Goal: Participate in discussion

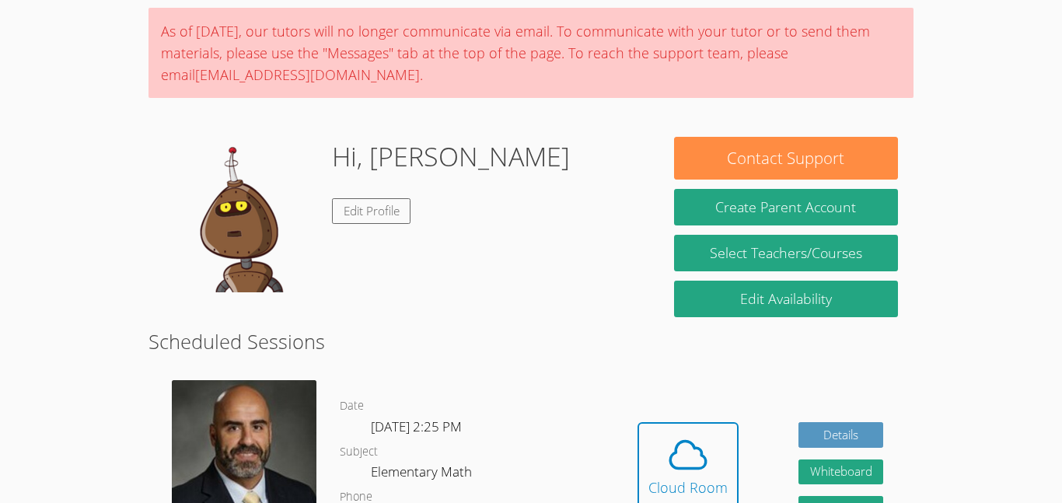
scroll to position [131, 0]
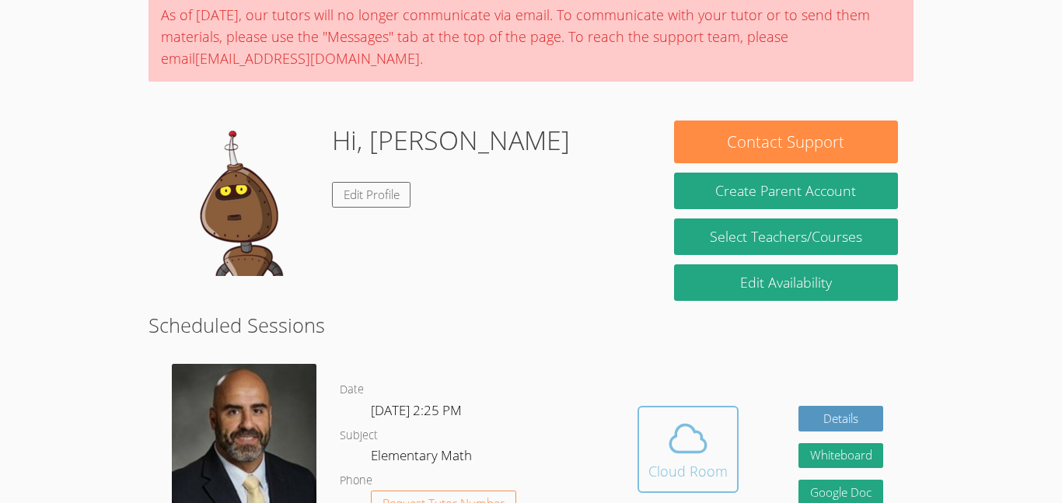
click at [678, 418] on icon at bounding box center [688, 439] width 44 height 44
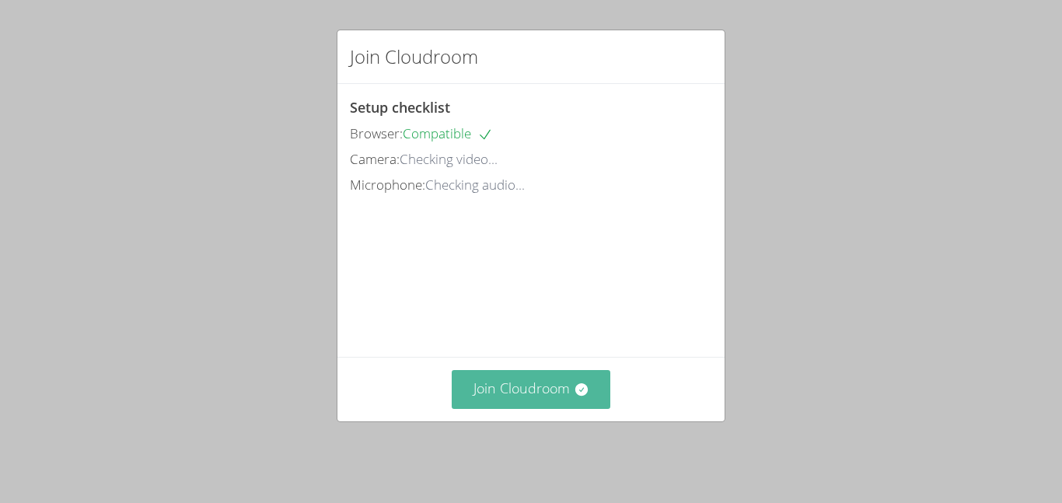
click at [543, 408] on button "Join Cloudroom" at bounding box center [531, 389] width 159 height 38
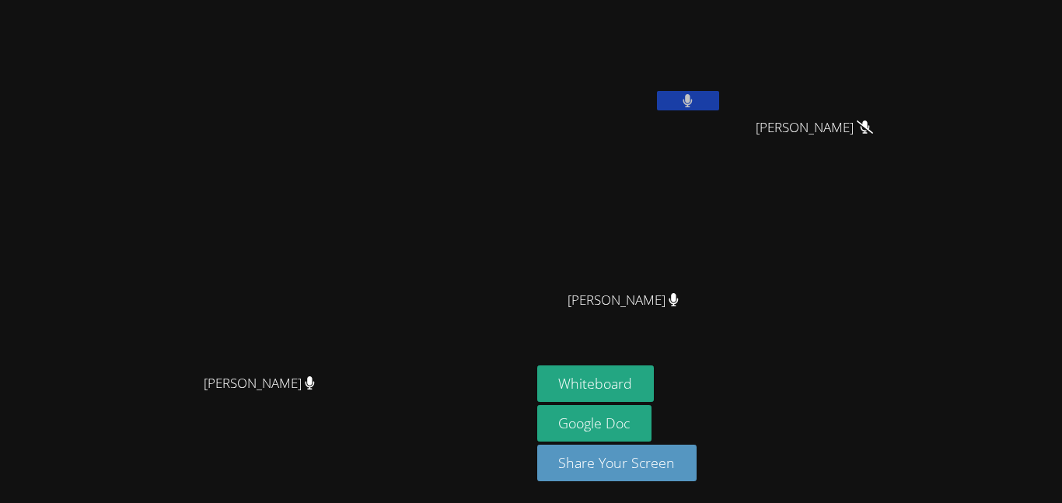
click at [693, 103] on icon at bounding box center [688, 100] width 10 height 13
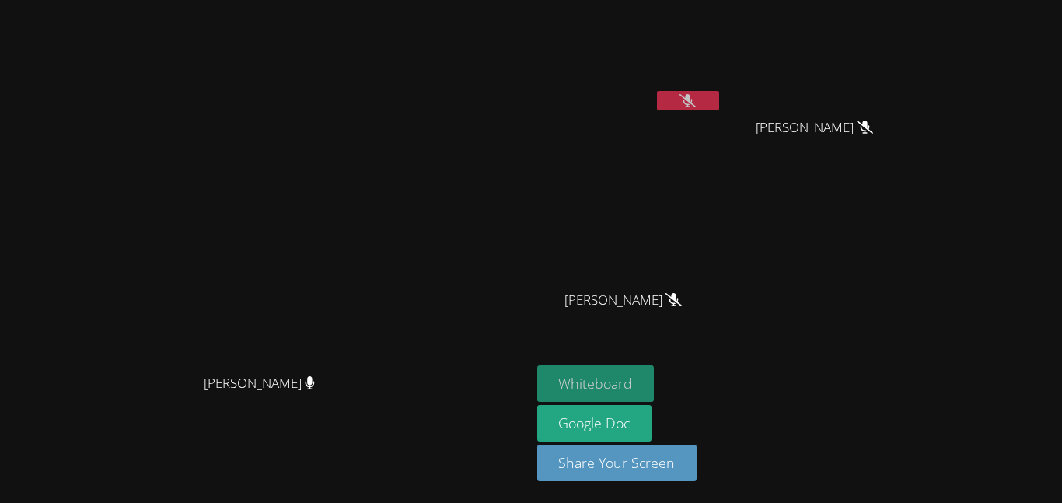
click at [655, 380] on button "Whiteboard" at bounding box center [595, 383] width 117 height 37
click at [696, 96] on icon at bounding box center [688, 100] width 16 height 13
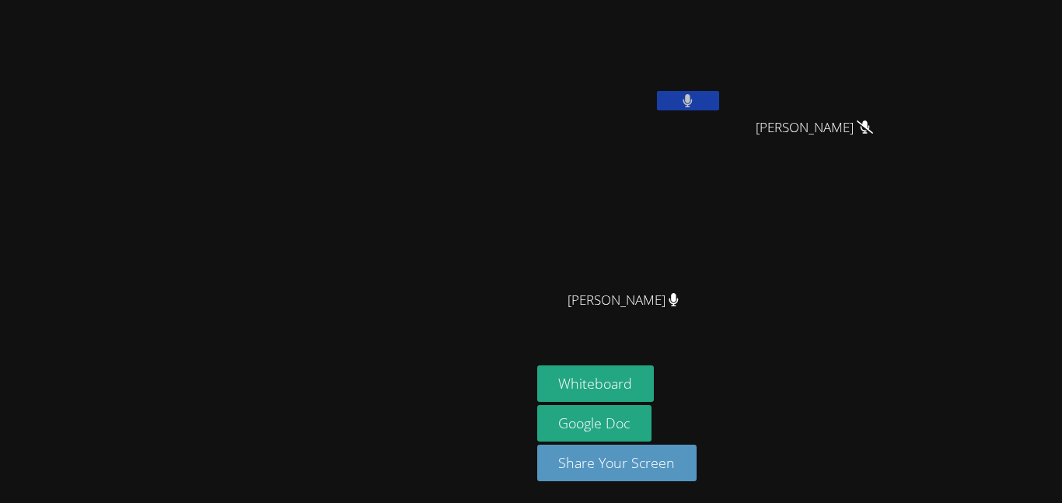
click at [719, 96] on button at bounding box center [688, 100] width 62 height 19
click at [719, 108] on button at bounding box center [688, 100] width 62 height 19
click at [693, 100] on icon at bounding box center [688, 100] width 10 height 13
click at [696, 100] on icon at bounding box center [688, 100] width 16 height 13
click at [693, 100] on icon at bounding box center [688, 100] width 10 height 13
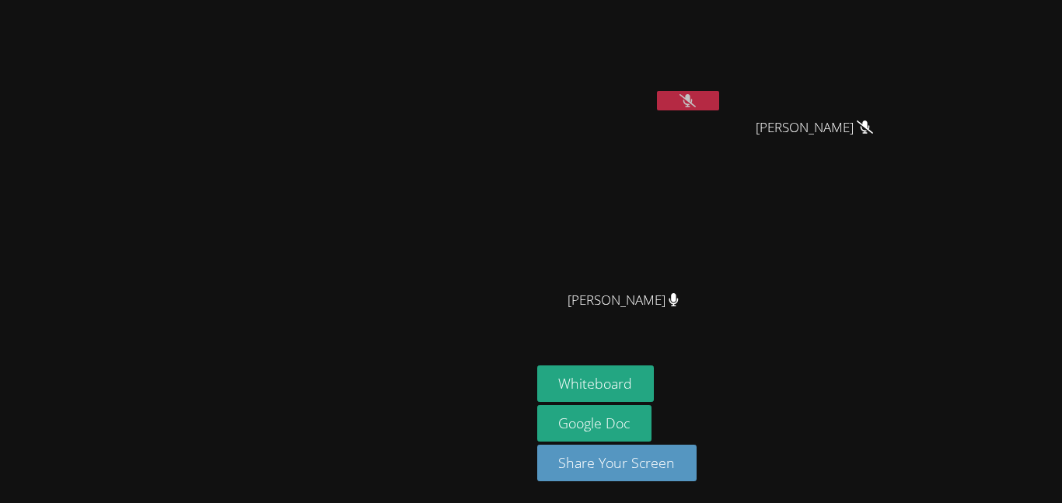
click at [696, 106] on icon at bounding box center [688, 100] width 16 height 13
click at [693, 105] on icon at bounding box center [687, 100] width 9 height 13
click at [719, 95] on button at bounding box center [688, 100] width 62 height 19
click at [719, 103] on button at bounding box center [688, 100] width 62 height 19
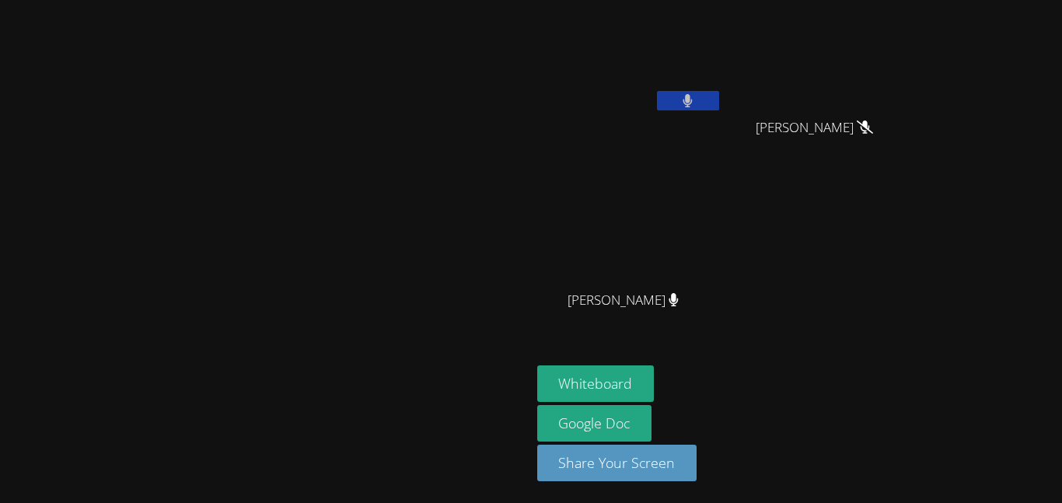
click at [719, 103] on button at bounding box center [688, 100] width 62 height 19
click at [696, 95] on icon at bounding box center [688, 100] width 16 height 13
click at [719, 95] on button at bounding box center [688, 100] width 62 height 19
click at [693, 95] on icon at bounding box center [688, 100] width 10 height 13
click at [719, 95] on button at bounding box center [688, 100] width 62 height 19
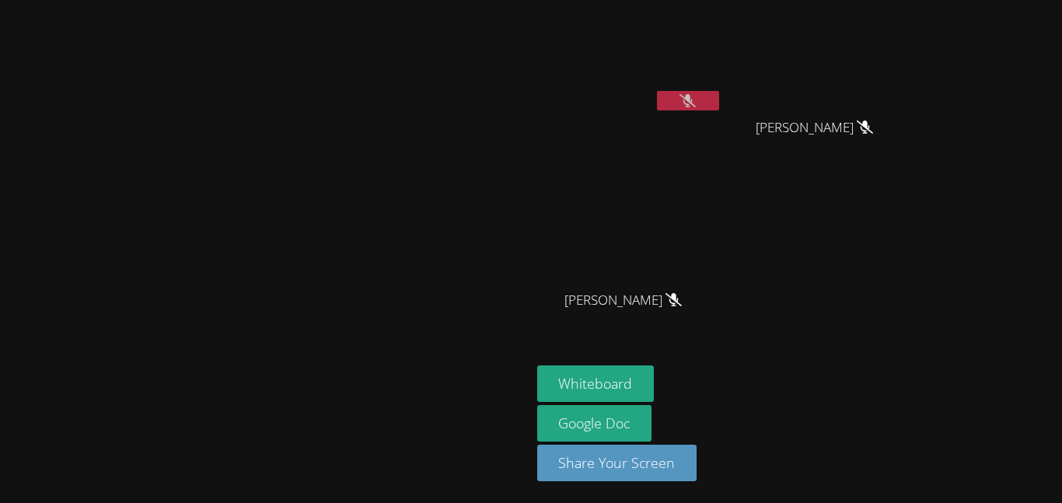
click at [696, 96] on icon at bounding box center [688, 100] width 16 height 13
click at [719, 96] on button at bounding box center [688, 100] width 62 height 19
click at [696, 96] on icon at bounding box center [688, 100] width 16 height 13
click at [719, 96] on button at bounding box center [688, 100] width 62 height 19
click at [696, 96] on icon at bounding box center [688, 100] width 16 height 13
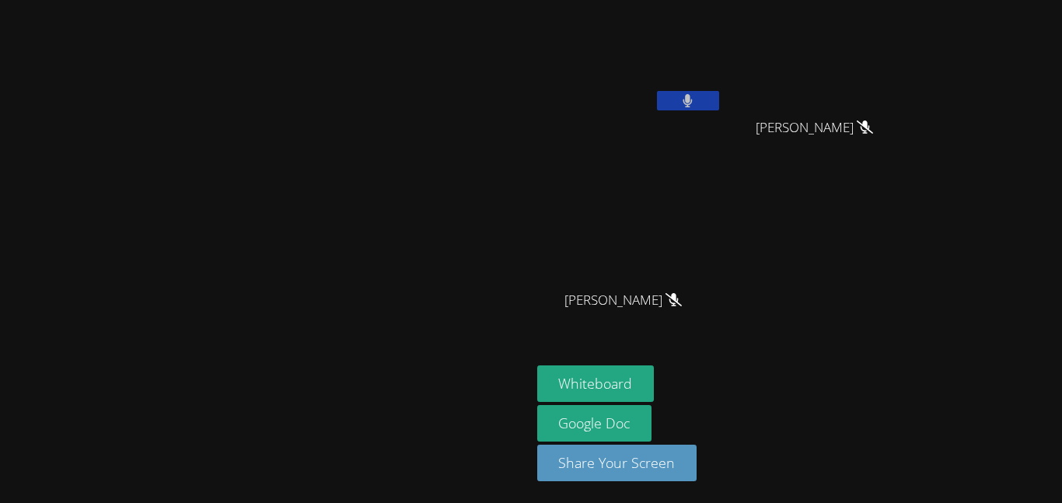
click at [719, 100] on button at bounding box center [688, 100] width 62 height 19
click at [719, 103] on button at bounding box center [688, 100] width 62 height 19
click at [719, 97] on button at bounding box center [688, 100] width 62 height 19
click at [719, 93] on button at bounding box center [688, 100] width 62 height 19
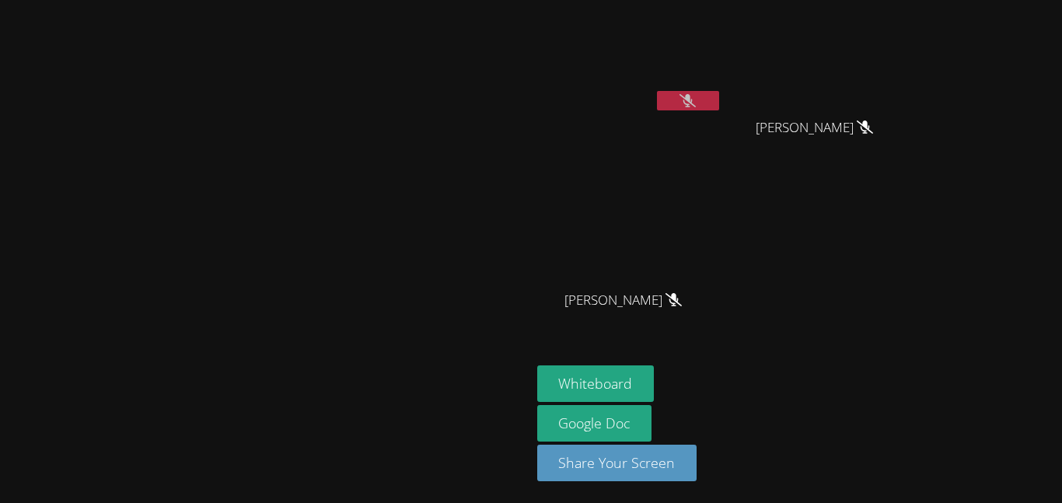
click at [696, 101] on icon at bounding box center [688, 100] width 16 height 13
click at [693, 101] on icon at bounding box center [687, 100] width 9 height 13
click at [696, 94] on icon at bounding box center [688, 100] width 16 height 13
click at [719, 96] on button at bounding box center [688, 100] width 62 height 19
click at [696, 97] on icon at bounding box center [688, 100] width 16 height 13
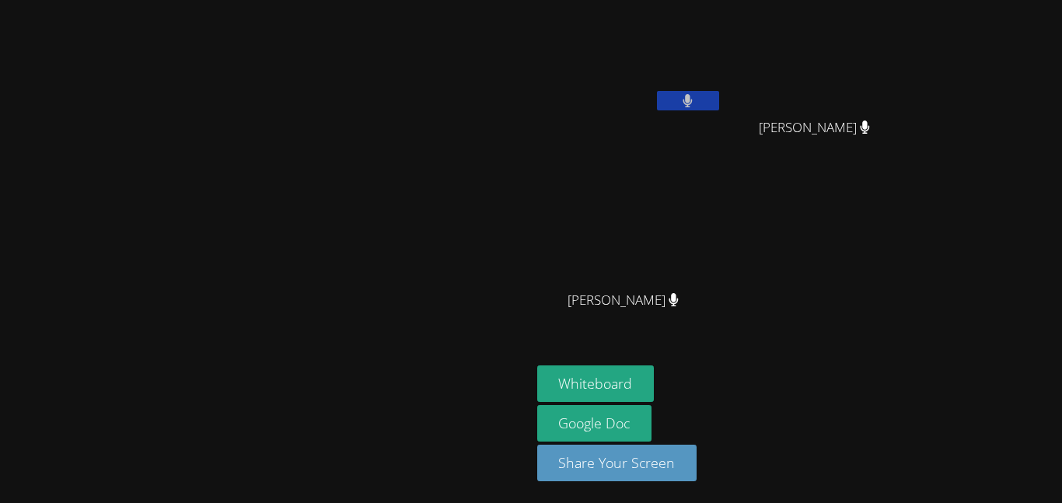
click at [693, 97] on icon at bounding box center [688, 100] width 10 height 13
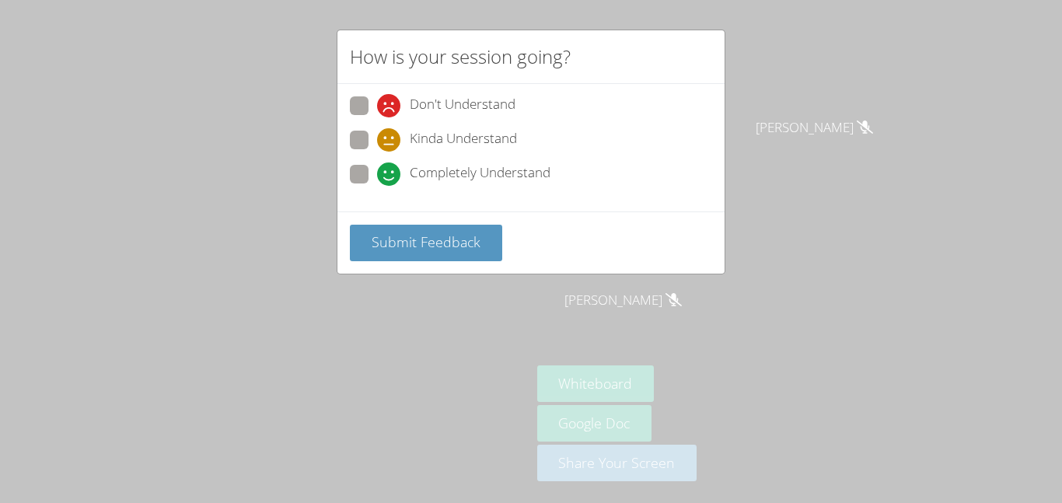
click at [412, 176] on span "Completely Understand" at bounding box center [480, 174] width 141 height 23
click at [390, 176] on input "Completely Understand" at bounding box center [383, 171] width 13 height 13
radio input "true"
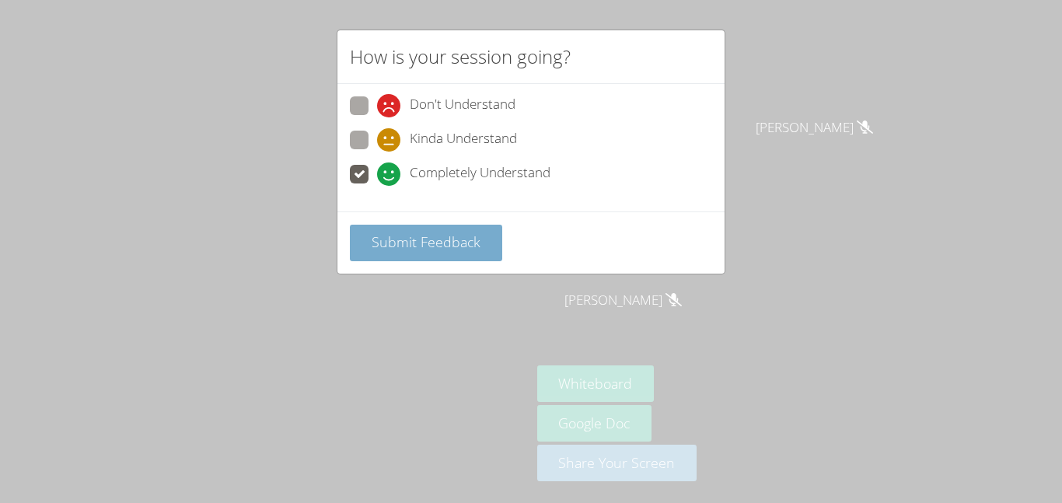
click at [433, 229] on button "Submit Feedback" at bounding box center [426, 243] width 152 height 37
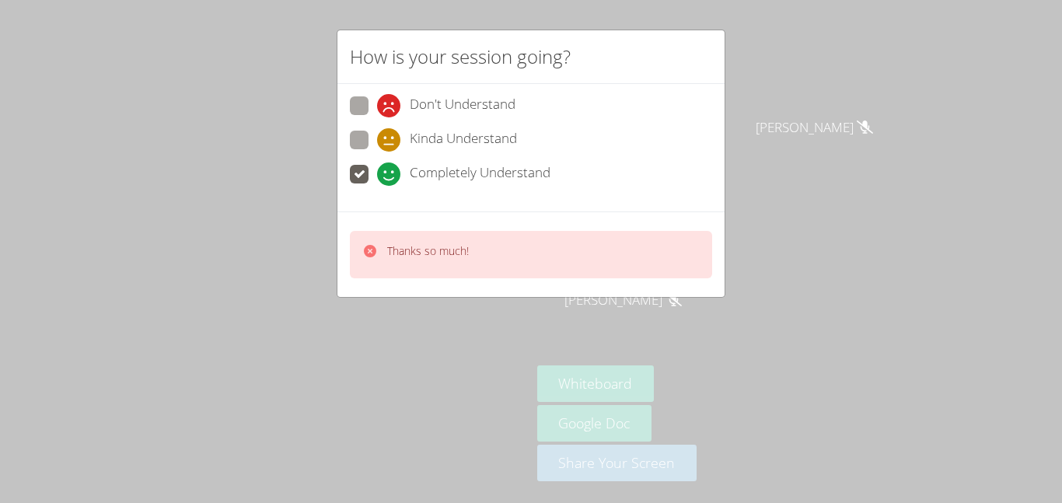
click at [830, 100] on div "How is your session going? Don't Understand Kinda Understand Completely Underst…" at bounding box center [531, 251] width 1062 height 503
click at [511, 245] on div "Thanks so much!" at bounding box center [531, 254] width 362 height 47
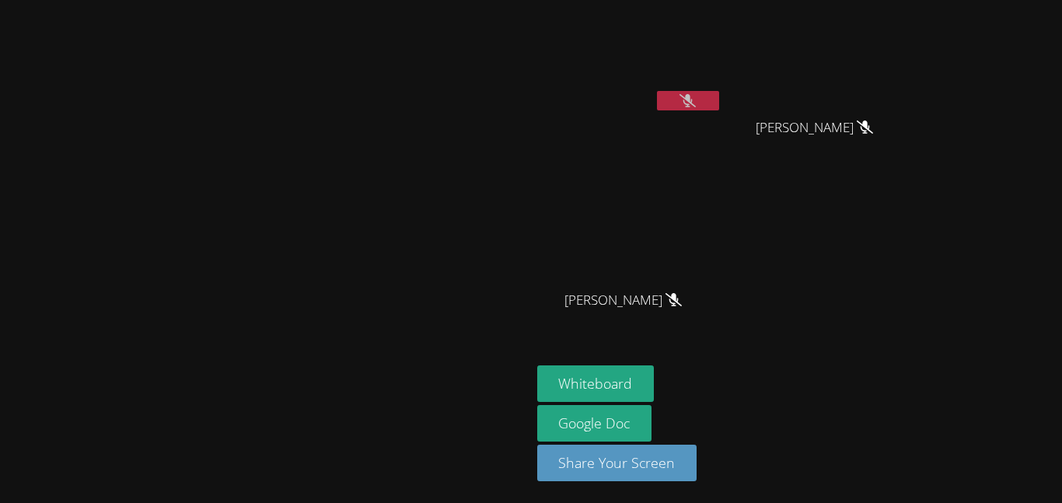
click at [696, 98] on icon at bounding box center [688, 100] width 16 height 13
click at [693, 98] on icon at bounding box center [687, 100] width 9 height 13
click at [719, 98] on button at bounding box center [688, 100] width 62 height 19
click at [696, 101] on icon at bounding box center [688, 100] width 16 height 13
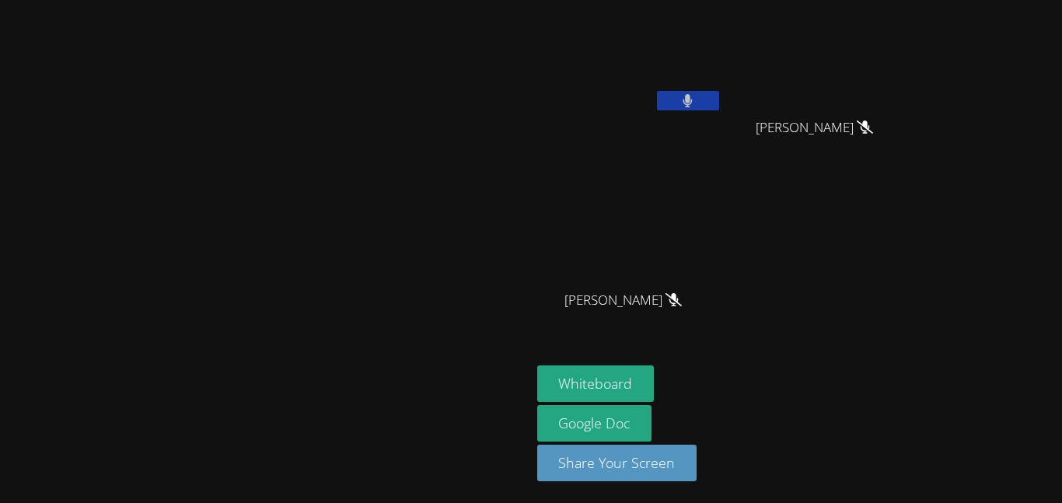
click at [719, 101] on button at bounding box center [688, 100] width 62 height 19
click at [696, 106] on icon at bounding box center [688, 100] width 16 height 13
click at [719, 101] on button at bounding box center [688, 100] width 62 height 19
click at [382, 366] on video at bounding box center [265, 221] width 233 height 292
click at [696, 97] on icon at bounding box center [688, 100] width 16 height 13
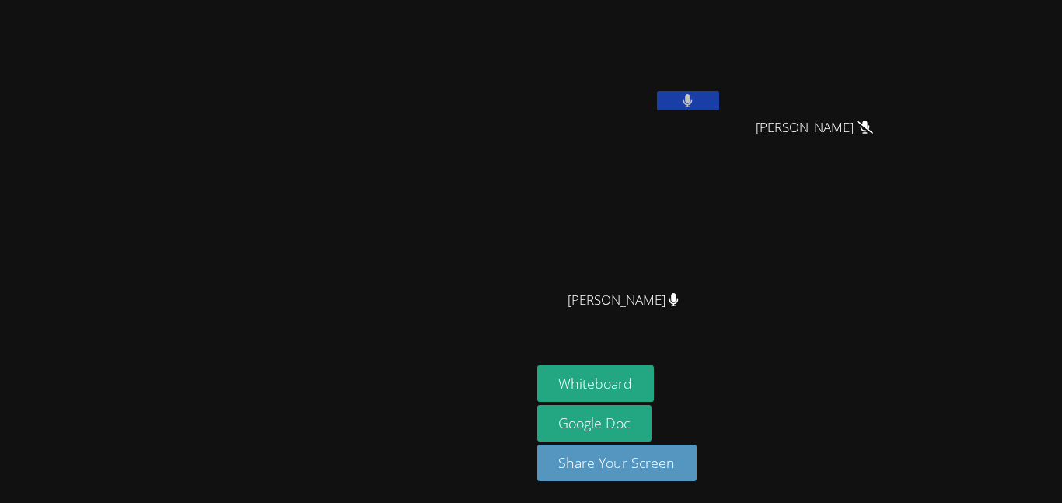
click at [693, 103] on icon at bounding box center [688, 100] width 10 height 13
click at [696, 100] on icon at bounding box center [688, 100] width 16 height 13
click at [693, 100] on icon at bounding box center [688, 100] width 10 height 13
click at [696, 107] on icon at bounding box center [688, 100] width 16 height 13
click at [719, 107] on button at bounding box center [688, 100] width 62 height 19
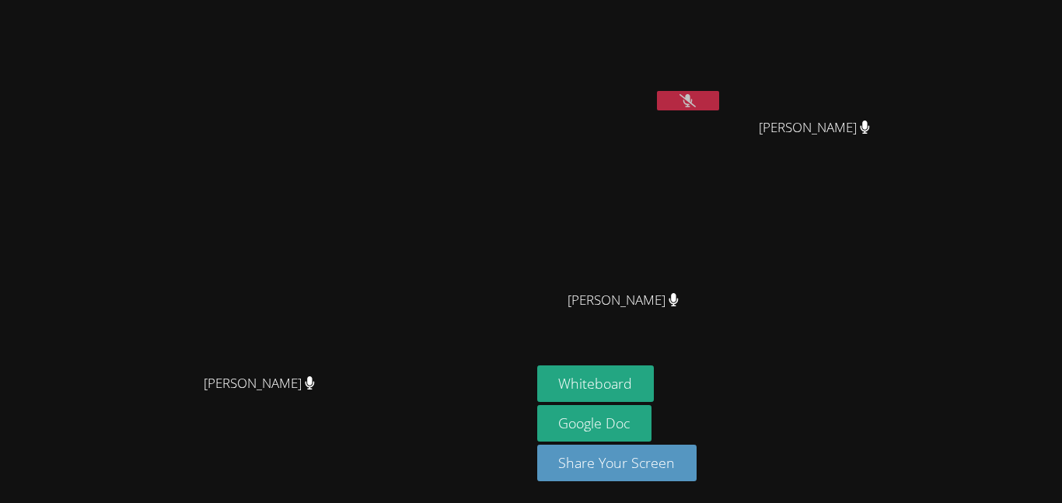
click at [696, 107] on icon at bounding box center [688, 100] width 16 height 13
click at [693, 100] on icon at bounding box center [687, 100] width 9 height 13
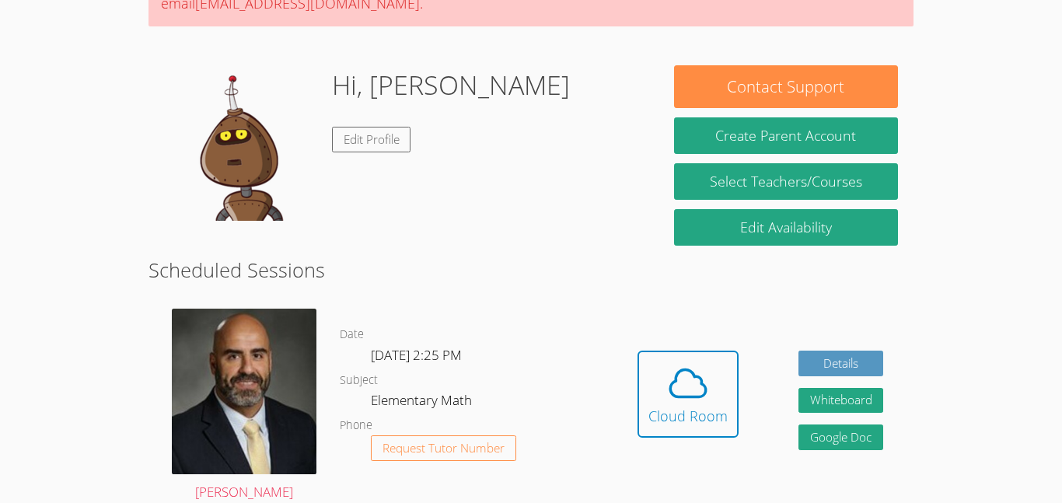
scroll to position [187, 0]
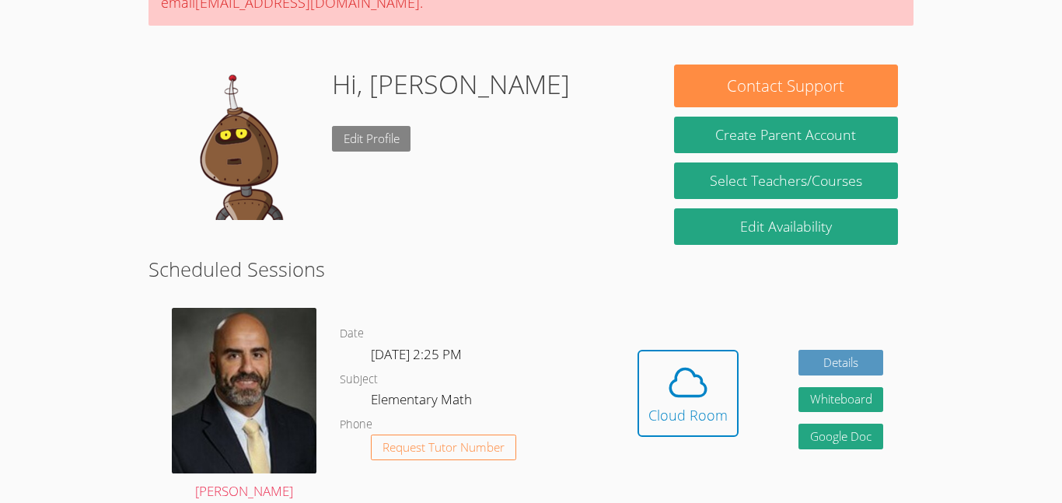
click at [369, 142] on link "Edit Profile" at bounding box center [371, 139] width 79 height 26
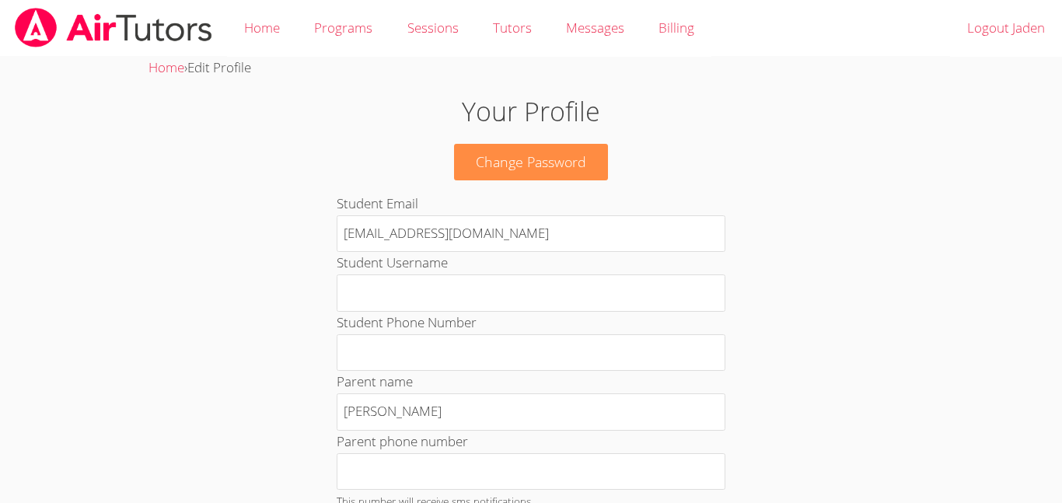
click at [143, 19] on img at bounding box center [113, 28] width 201 height 40
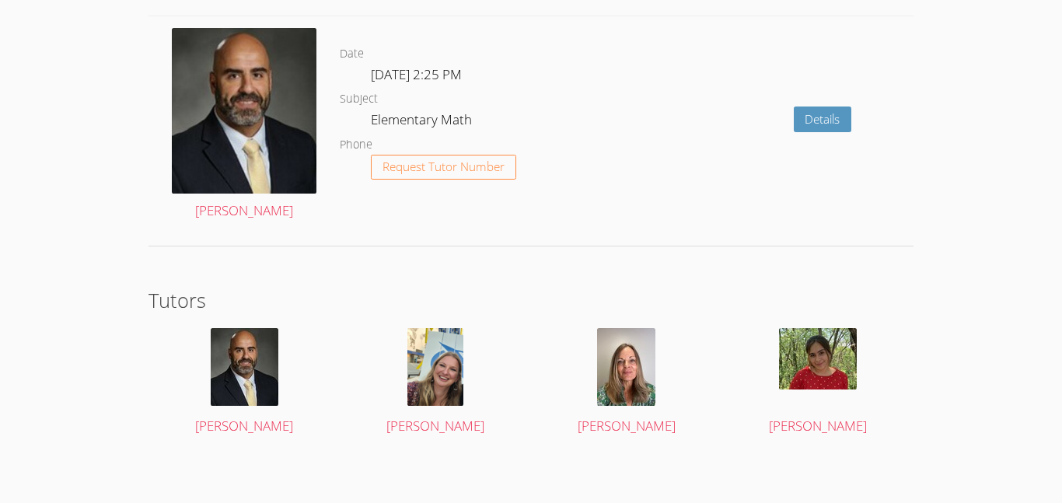
scroll to position [2386, 0]
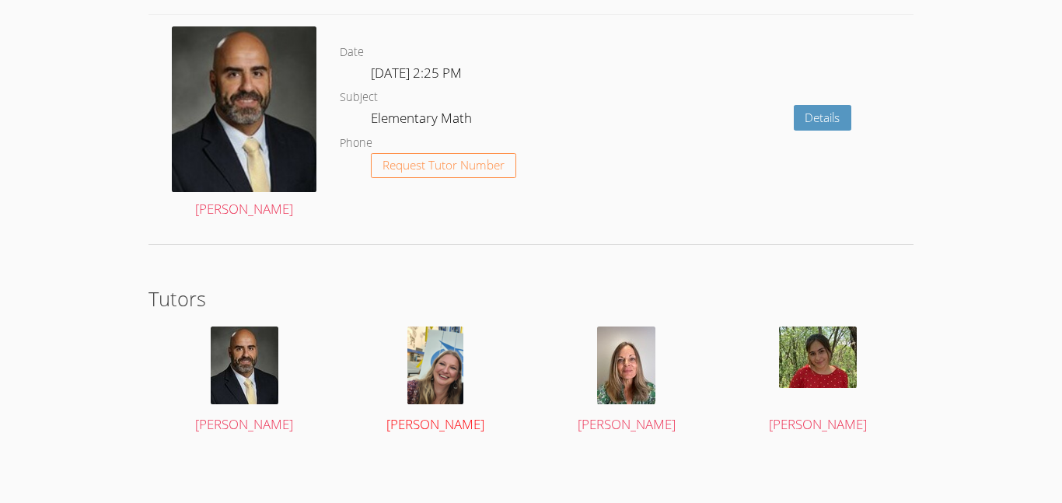
click at [480, 350] on div at bounding box center [435, 366] width 161 height 78
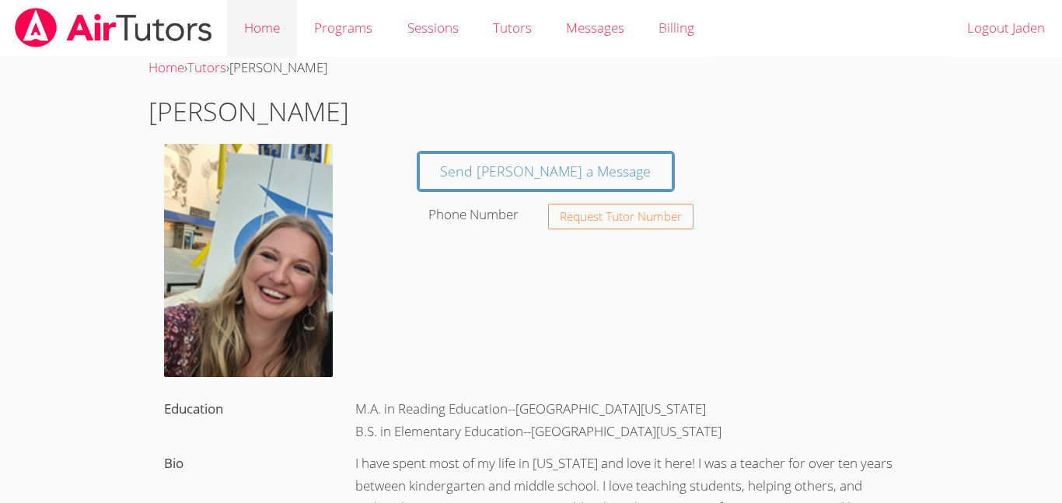
click at [268, 34] on link "Home" at bounding box center [262, 28] width 70 height 57
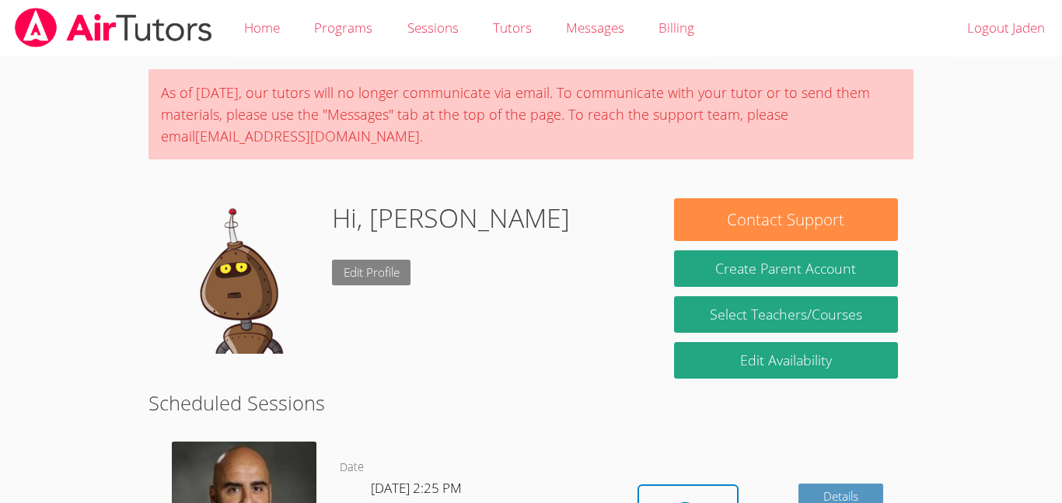
click at [373, 279] on link "Edit Profile" at bounding box center [371, 273] width 79 height 26
